Goal: Task Accomplishment & Management: Complete application form

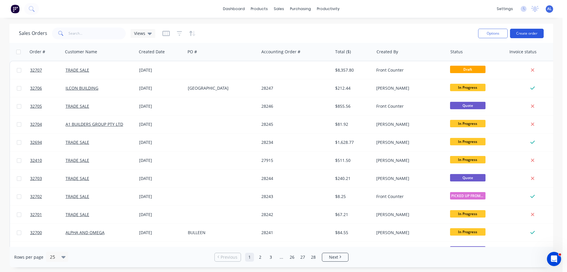
click at [521, 34] on button "Create order" at bounding box center [527, 33] width 34 height 9
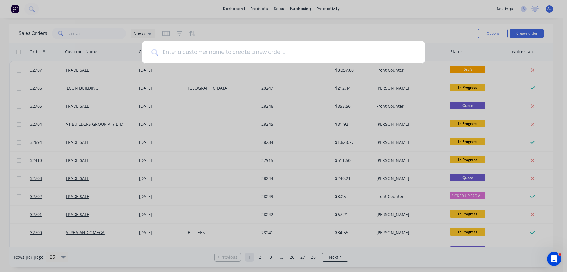
click at [236, 51] on input at bounding box center [287, 52] width 258 height 22
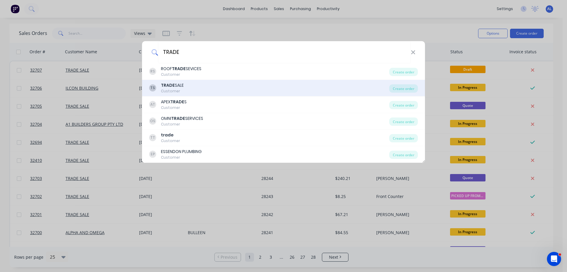
type input "TRADE"
click at [205, 87] on div "TS TRADE SALE Customer" at bounding box center [269, 88] width 240 height 12
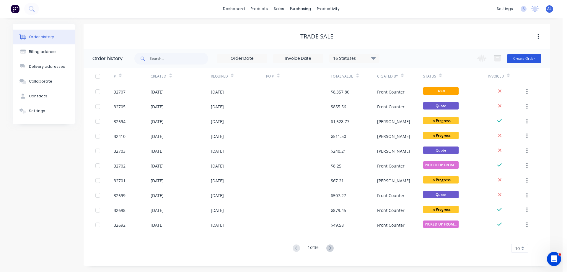
click at [524, 58] on button "Create Order" at bounding box center [524, 58] width 34 height 9
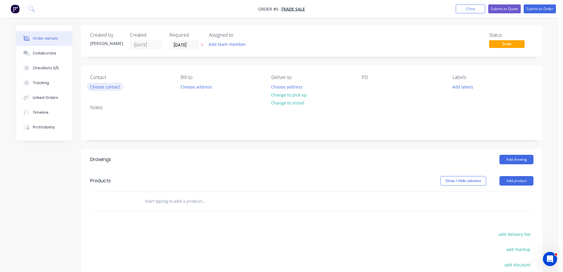
click at [111, 89] on button "Choose contact" at bounding box center [105, 86] width 36 height 8
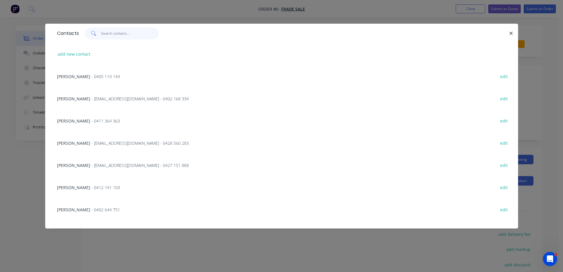
click at [120, 33] on input "text" at bounding box center [130, 33] width 58 height 12
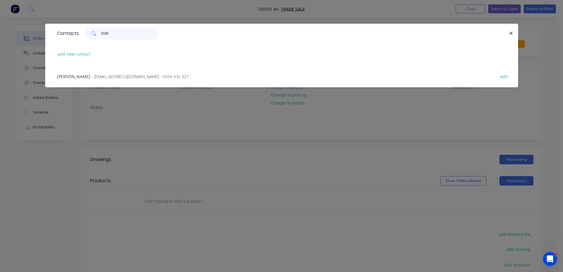
type input "SUD"
click at [105, 77] on span "- [EMAIL_ADDRESS][DOMAIN_NAME] - 0434 432 927" at bounding box center [140, 77] width 98 height 6
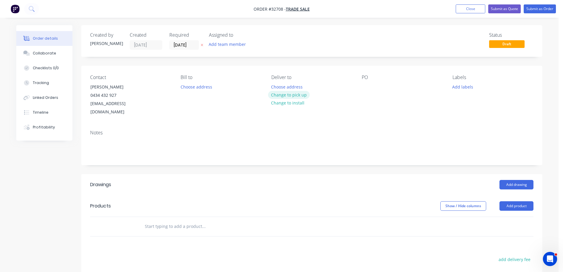
click at [291, 95] on button "Change to pick up" at bounding box center [289, 95] width 42 height 8
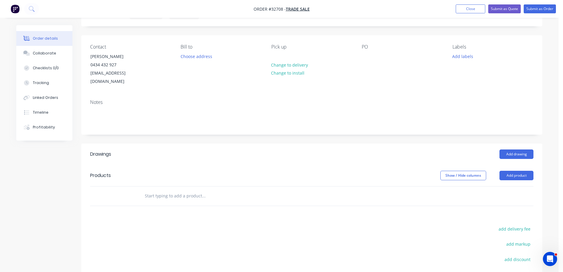
scroll to position [107, 0]
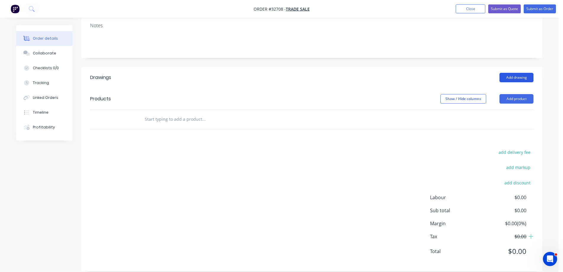
click at [511, 73] on button "Add drawing" at bounding box center [516, 77] width 34 height 9
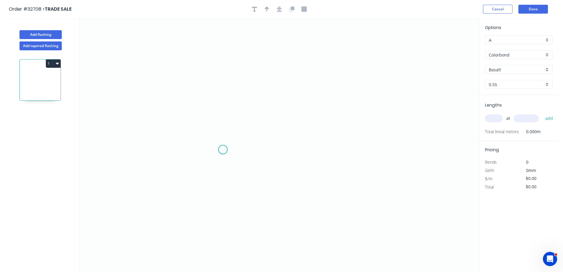
click at [223, 149] on icon "0" at bounding box center [279, 144] width 399 height 253
click at [220, 87] on icon "0" at bounding box center [279, 144] width 399 height 253
click at [369, 82] on icon "0 ?" at bounding box center [279, 144] width 399 height 253
click at [216, 114] on rect at bounding box center [214, 116] width 12 height 8
type input "$10.08"
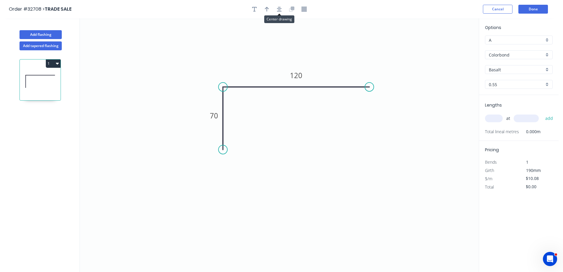
drag, startPoint x: 278, startPoint y: 11, endPoint x: 274, endPoint y: 14, distance: 4.7
click at [278, 11] on icon "button" at bounding box center [279, 9] width 5 height 5
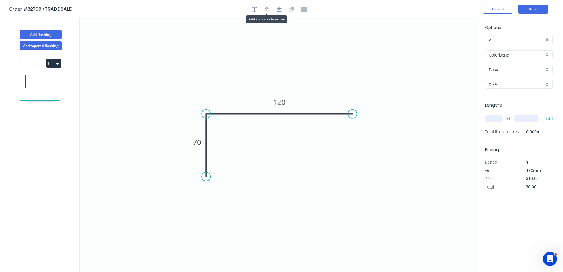
drag, startPoint x: 266, startPoint y: 8, endPoint x: 276, endPoint y: 18, distance: 14.4
click at [266, 9] on icon "button" at bounding box center [267, 9] width 4 height 5
drag, startPoint x: 448, startPoint y: 46, endPoint x: 311, endPoint y: 85, distance: 142.5
click at [311, 85] on icon at bounding box center [310, 78] width 5 height 19
click at [549, 69] on div "Basalt" at bounding box center [519, 69] width 68 height 9
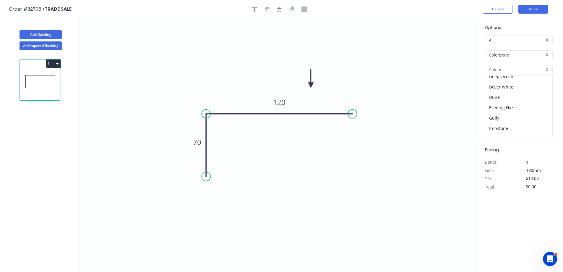
scroll to position [118, 0]
click at [522, 118] on div "Night Sky" at bounding box center [518, 118] width 67 height 10
type input "Night Sky"
drag, startPoint x: 494, startPoint y: 119, endPoint x: 444, endPoint y: 147, distance: 57.0
click at [485, 125] on div "at add" at bounding box center [519, 118] width 69 height 16
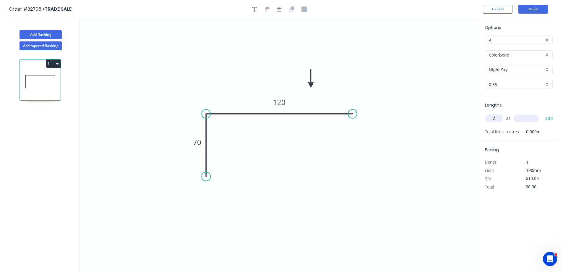
type input "2"
type input "700"
click at [542, 113] on button "add" at bounding box center [549, 118] width 14 height 10
type input "$20.16"
type input "2"
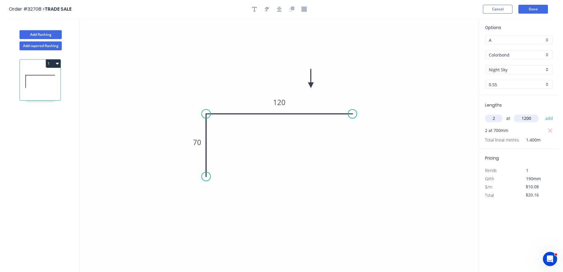
type input "1200"
click at [542, 113] on button "add" at bounding box center [549, 118] width 14 height 10
type input "$44.35"
type input "23"
type input "2400"
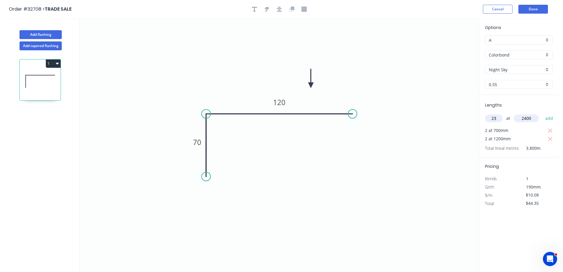
click at [542, 113] on button "add" at bounding box center [549, 118] width 14 height 10
type input "$600.77"
click at [535, 11] on button "Done" at bounding box center [533, 9] width 30 height 9
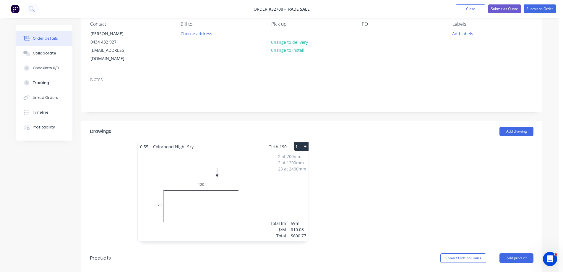
scroll to position [118, 0]
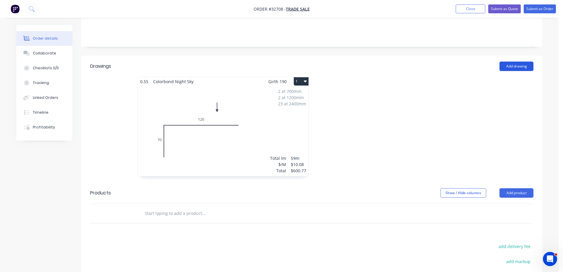
click at [517, 61] on button "Add drawing" at bounding box center [516, 65] width 34 height 9
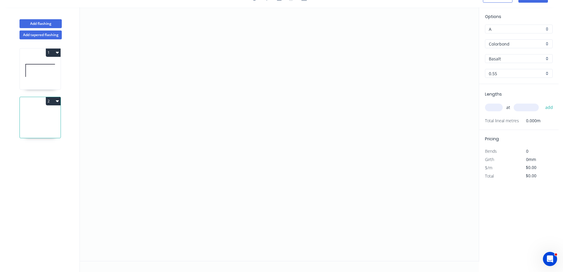
scroll to position [11, 0]
click at [213, 152] on icon "0" at bounding box center [279, 133] width 399 height 253
click at [212, 81] on icon "0" at bounding box center [279, 133] width 399 height 253
drag, startPoint x: 373, startPoint y: 77, endPoint x: 64, endPoint y: 196, distance: 331.5
click at [373, 77] on icon "0 ?" at bounding box center [279, 133] width 399 height 253
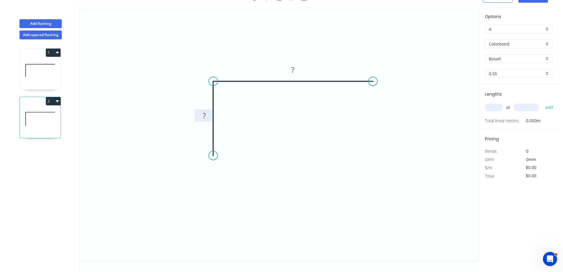
click at [208, 115] on rect at bounding box center [204, 116] width 12 height 8
type input "$12.27"
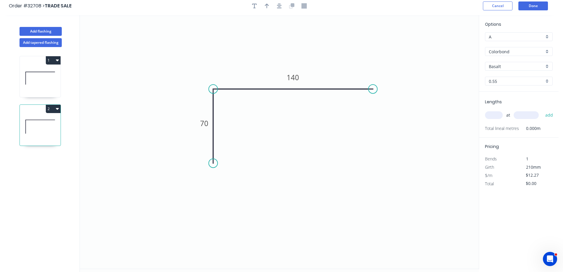
scroll to position [0, 0]
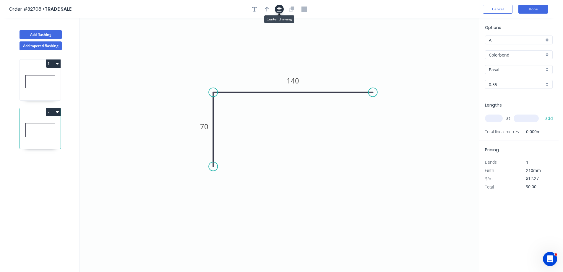
click at [281, 11] on icon "button" at bounding box center [279, 9] width 5 height 5
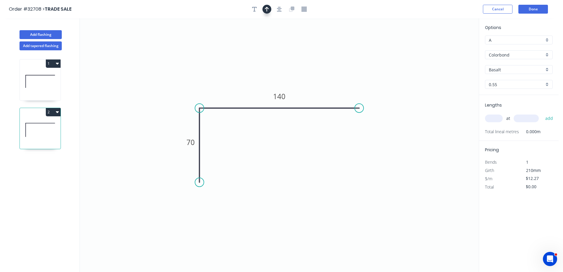
click at [266, 9] on icon "button" at bounding box center [267, 9] width 4 height 5
drag, startPoint x: 449, startPoint y: 47, endPoint x: 366, endPoint y: 72, distance: 86.1
click at [246, 79] on icon at bounding box center [244, 72] width 5 height 19
click at [545, 70] on div "Basalt" at bounding box center [519, 69] width 68 height 9
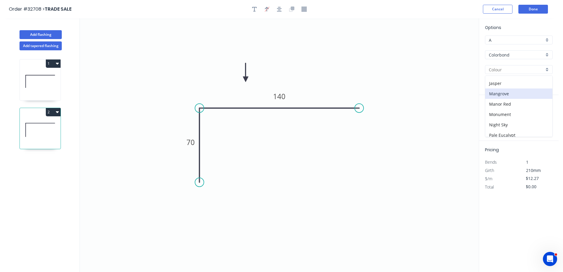
scroll to position [148, 0]
click at [519, 86] on div "Night Sky" at bounding box center [518, 88] width 67 height 10
type input "Night Sky"
drag, startPoint x: 494, startPoint y: 117, endPoint x: 458, endPoint y: 140, distance: 43.6
click at [494, 117] on input "text" at bounding box center [494, 118] width 18 height 8
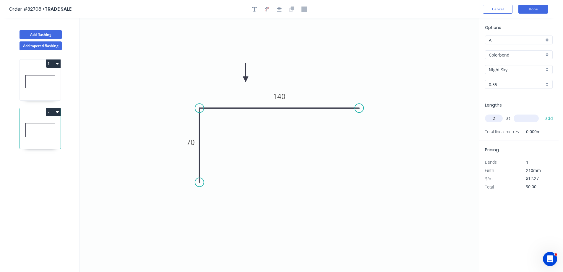
type input "2"
type input "3600"
click at [542, 113] on button "add" at bounding box center [549, 118] width 14 height 10
type input "$88.34"
click at [532, 10] on button "Done" at bounding box center [533, 9] width 30 height 9
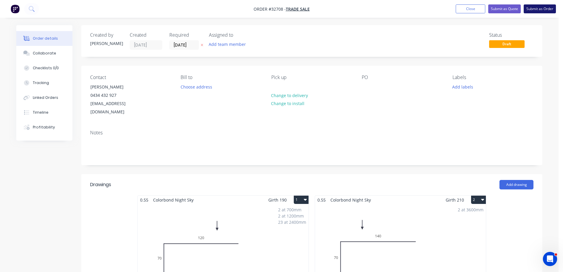
click at [542, 10] on button "Submit as Order" at bounding box center [540, 8] width 32 height 9
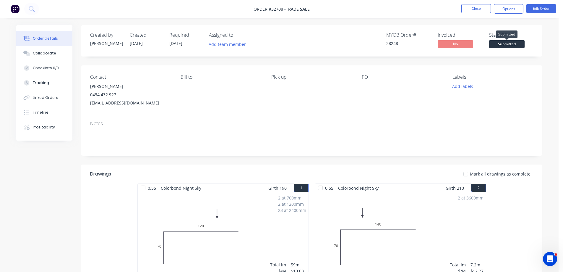
click at [514, 43] on span "Submitted" at bounding box center [506, 43] width 35 height 7
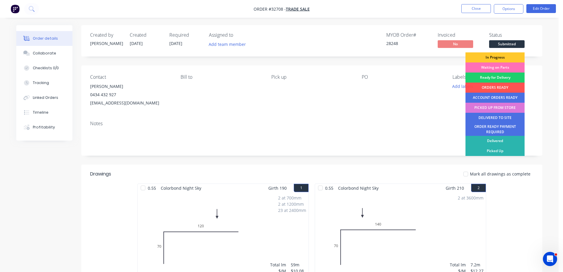
click at [507, 57] on div "In Progress" at bounding box center [494, 57] width 59 height 10
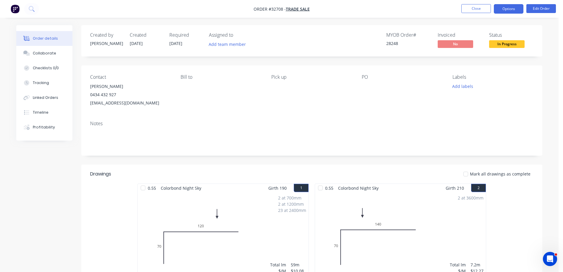
click at [503, 11] on button "Options" at bounding box center [509, 8] width 30 height 9
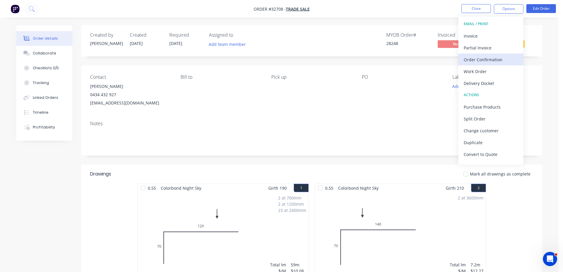
click at [486, 59] on div "Order Confirmation" at bounding box center [491, 59] width 54 height 9
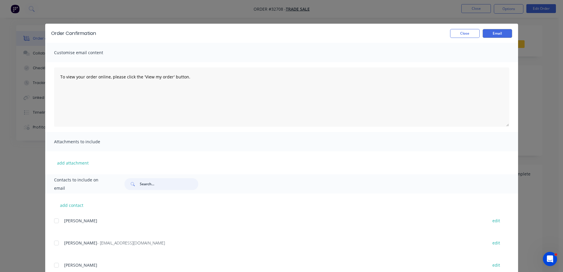
click at [151, 178] on input "text" at bounding box center [169, 184] width 59 height 12
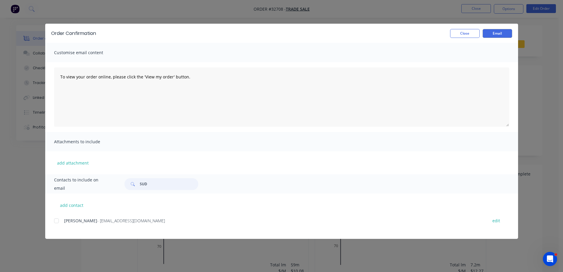
click at [56, 220] on div at bounding box center [57, 221] width 12 height 12
type input "SUD"
click at [504, 34] on button "Email" at bounding box center [498, 33] width 30 height 9
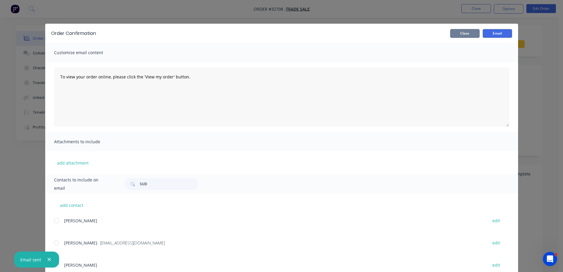
click at [471, 34] on button "Close" at bounding box center [465, 33] width 30 height 9
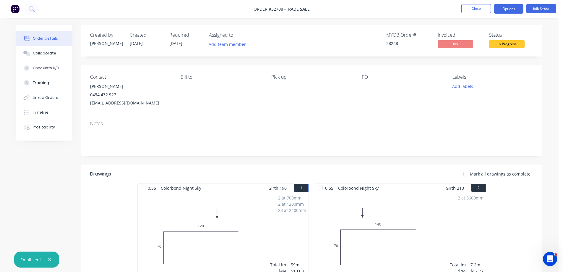
click at [505, 8] on button "Options" at bounding box center [509, 8] width 30 height 9
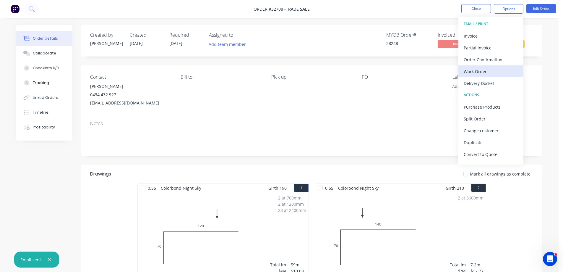
click at [478, 69] on div "Work Order" at bounding box center [491, 71] width 54 height 9
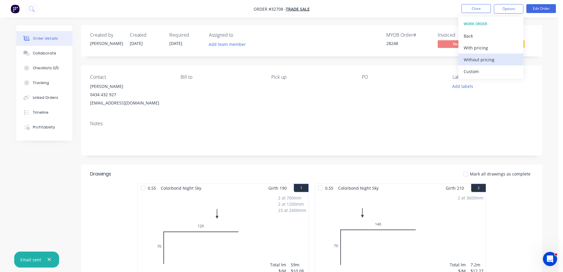
click at [483, 61] on div "Without pricing" at bounding box center [491, 59] width 54 height 9
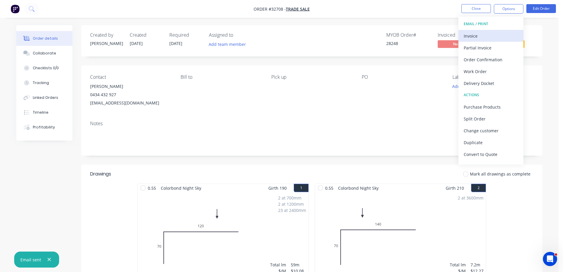
click at [470, 33] on div "Invoice" at bounding box center [491, 36] width 54 height 9
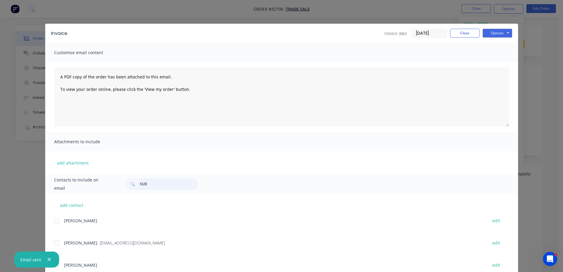
click at [165, 186] on input "SUD" at bounding box center [169, 184] width 59 height 12
type input "SUD"
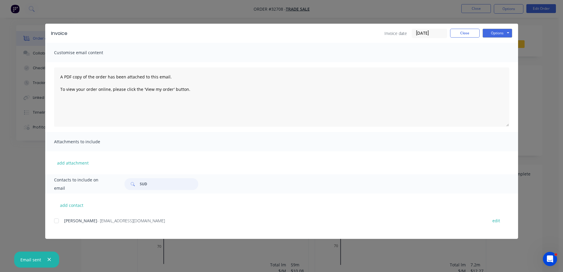
click at [55, 219] on div at bounding box center [57, 221] width 12 height 12
click at [497, 35] on button "Options" at bounding box center [498, 33] width 30 height 9
click at [505, 64] on button "Email" at bounding box center [502, 63] width 38 height 10
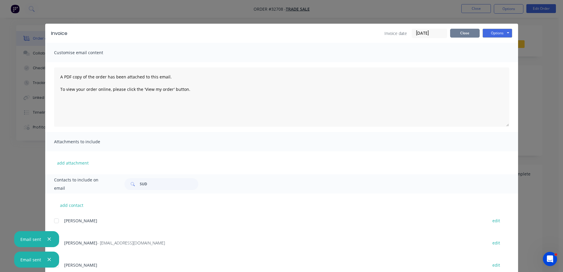
click at [466, 31] on button "Close" at bounding box center [465, 33] width 30 height 9
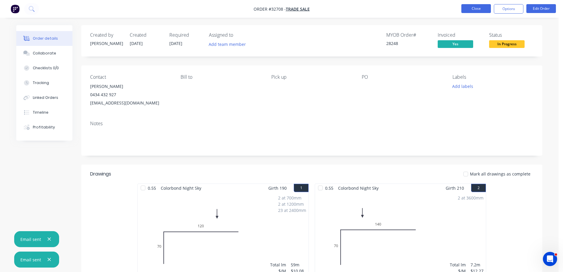
click at [479, 9] on button "Close" at bounding box center [476, 8] width 30 height 9
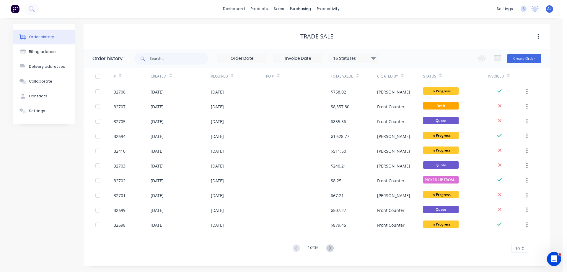
click at [15, 7] on img at bounding box center [15, 8] width 9 height 9
